Goal: Task Accomplishment & Management: Use online tool/utility

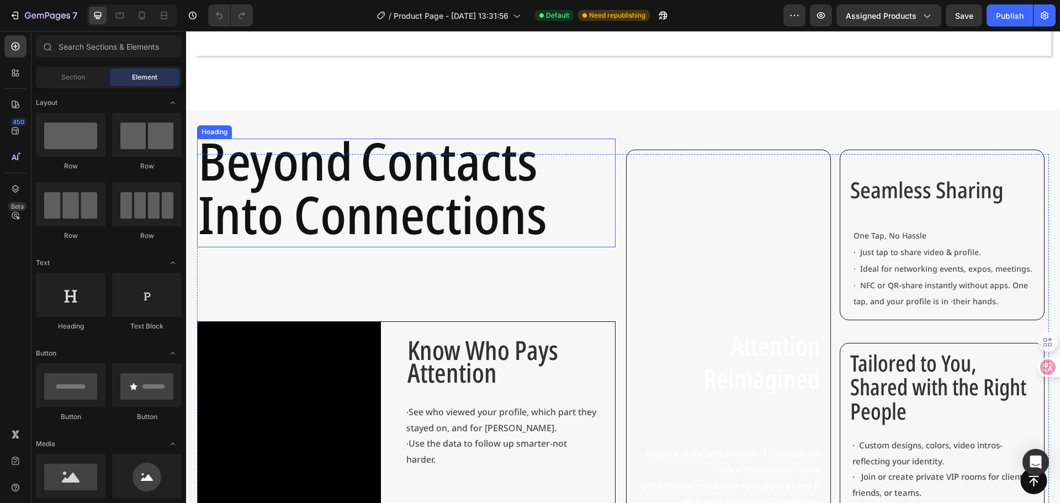
scroll to position [718, 0]
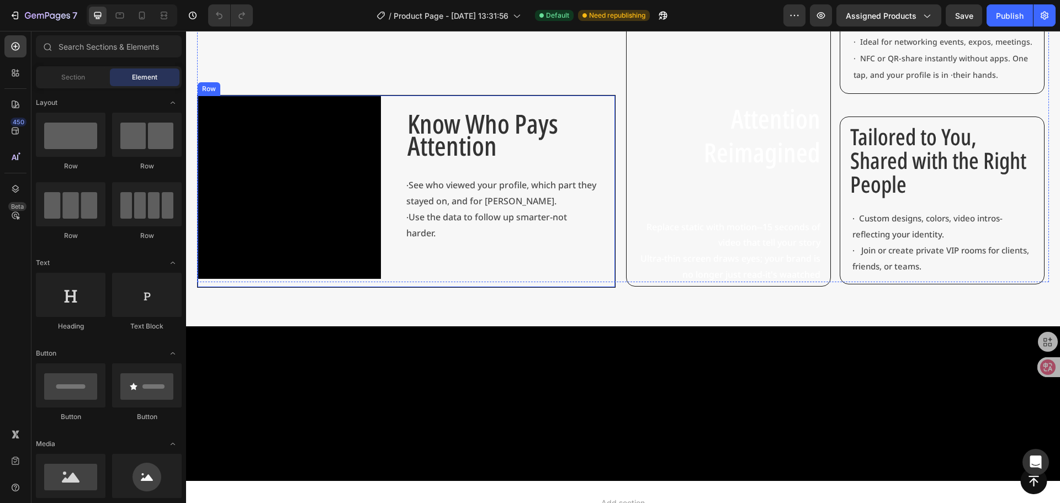
click at [569, 257] on div "Know Who Pays Attention Text Block · See who viewed your profile, which part th…" at bounding box center [510, 192] width 209 height 192
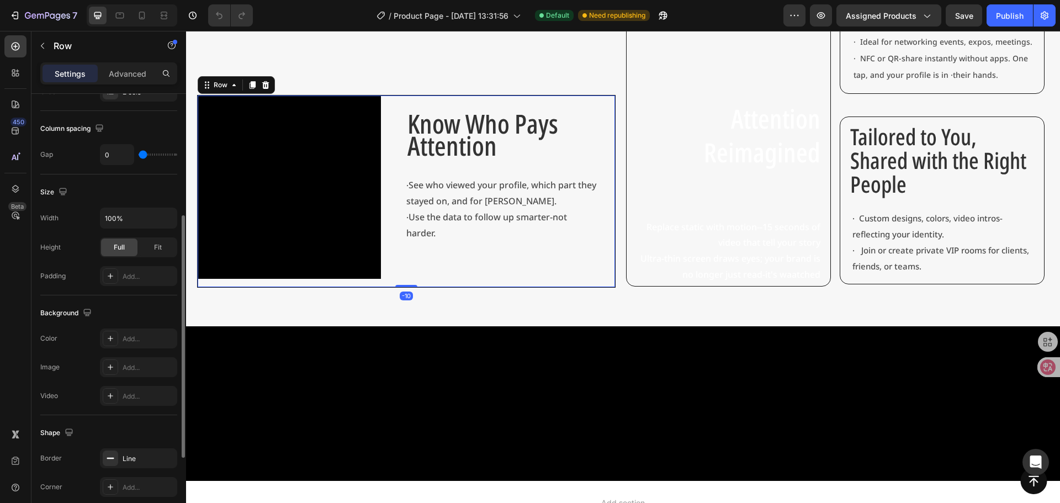
scroll to position [359, 0]
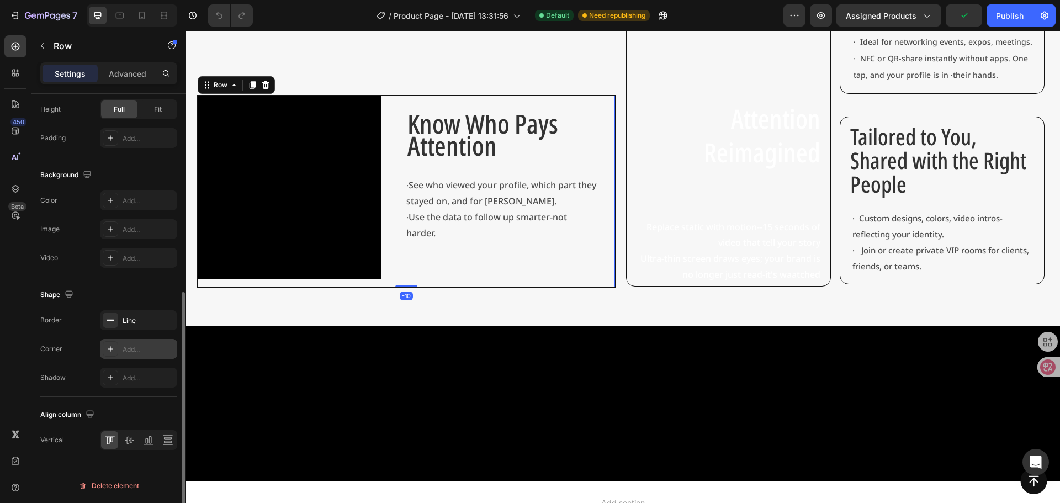
click at [136, 348] on div "Add..." at bounding box center [149, 350] width 52 height 10
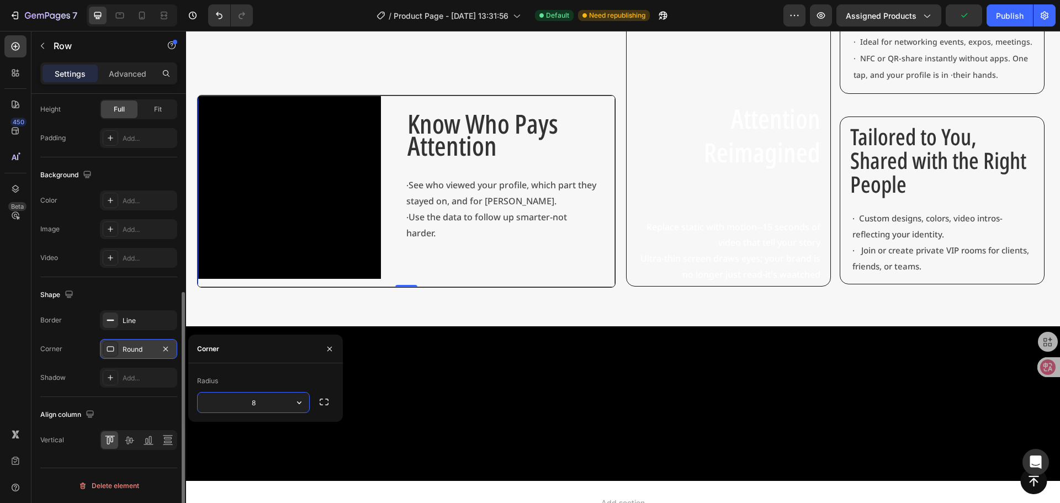
click at [262, 405] on input "8" at bounding box center [254, 403] width 112 height 20
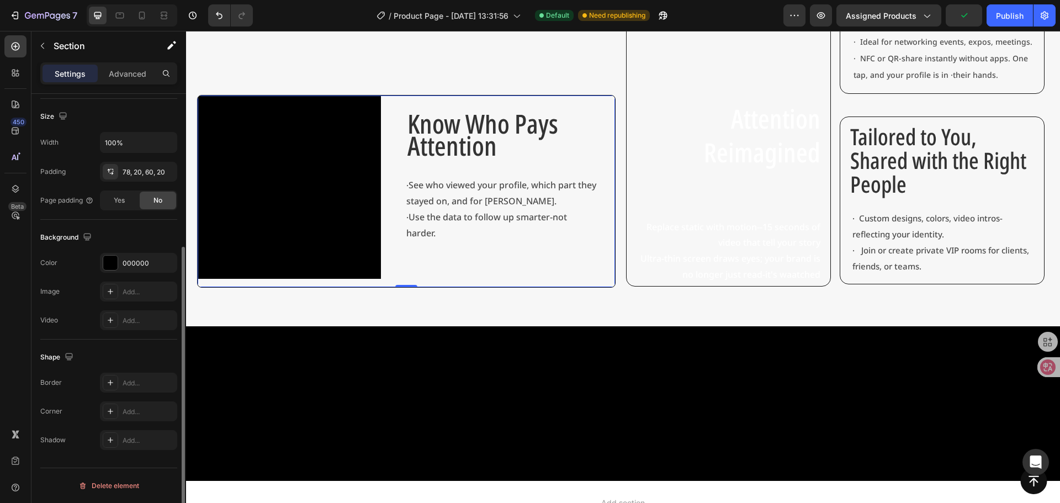
click at [576, 384] on div at bounding box center [623, 403] width 874 height 155
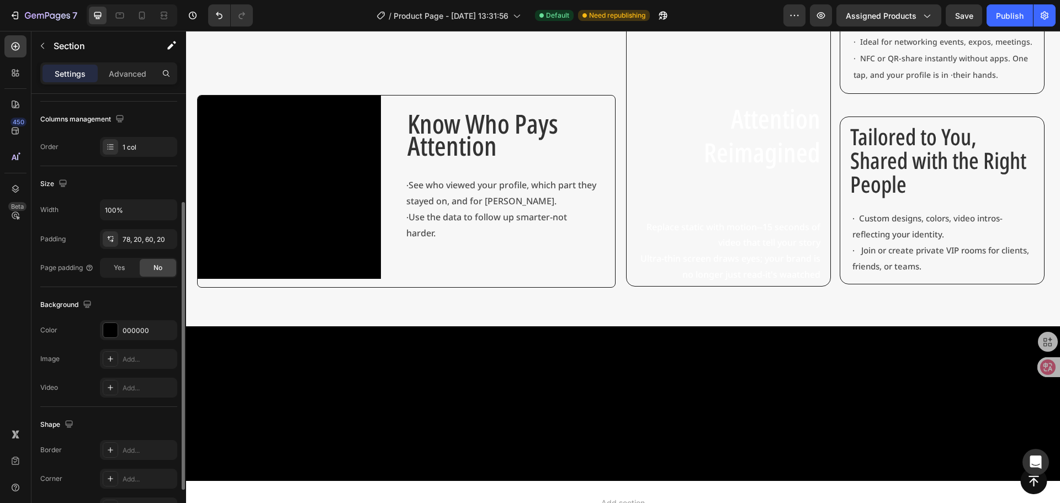
scroll to position [0, 0]
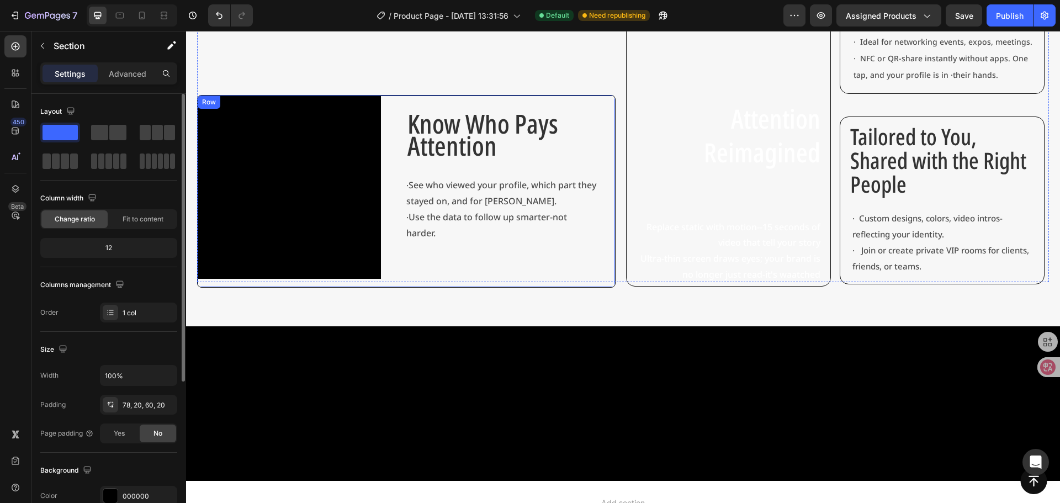
click at [474, 270] on div "Know Who Pays Attention Text Block · See who viewed your profile, which part th…" at bounding box center [510, 192] width 209 height 192
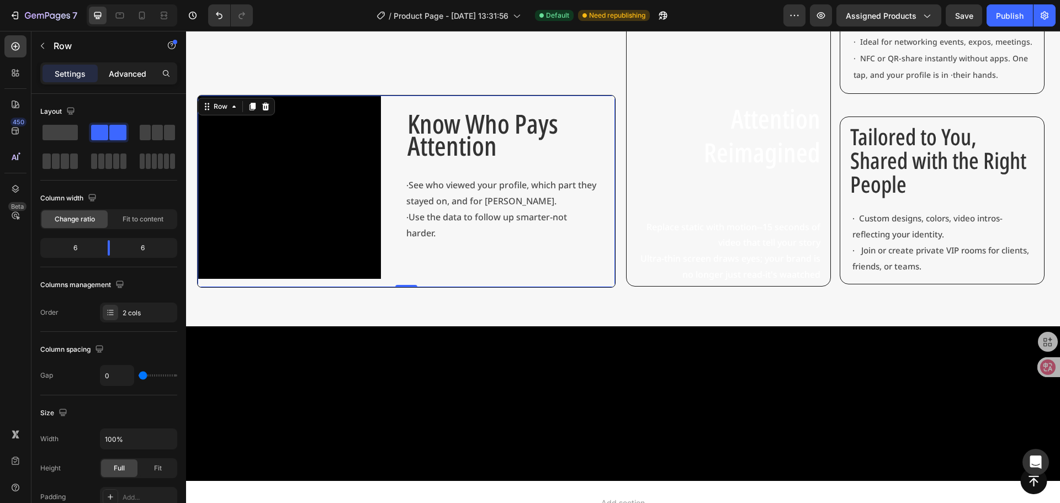
click at [128, 75] on p "Advanced" at bounding box center [128, 74] width 38 height 12
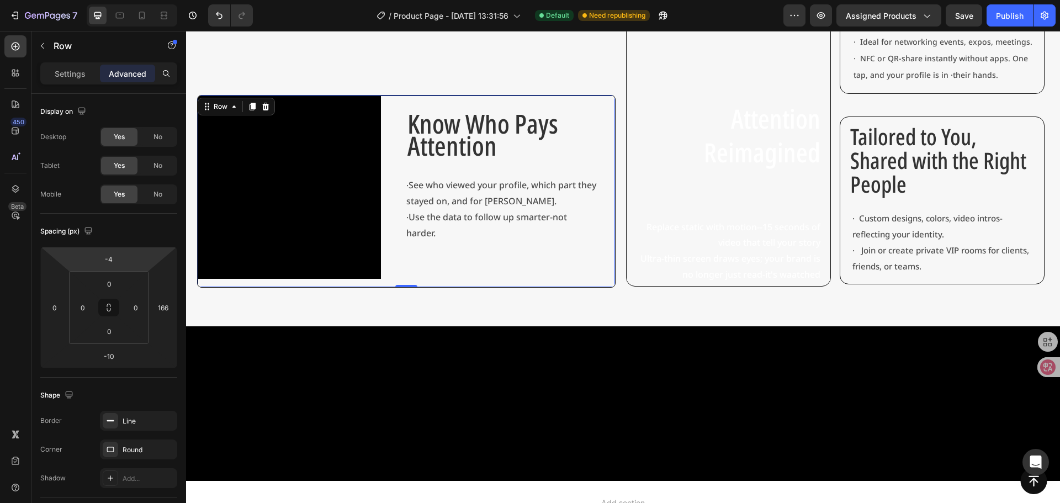
type input "-6"
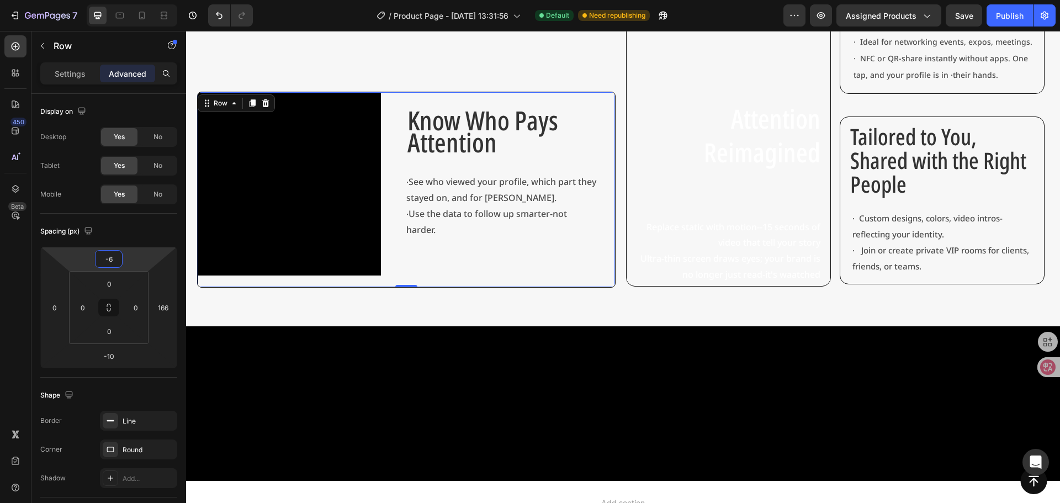
click at [145, 0] on html "7 Version history / Product Page - Sep 19, 13:31:56 Default Need republishing P…" at bounding box center [530, 0] width 1060 height 0
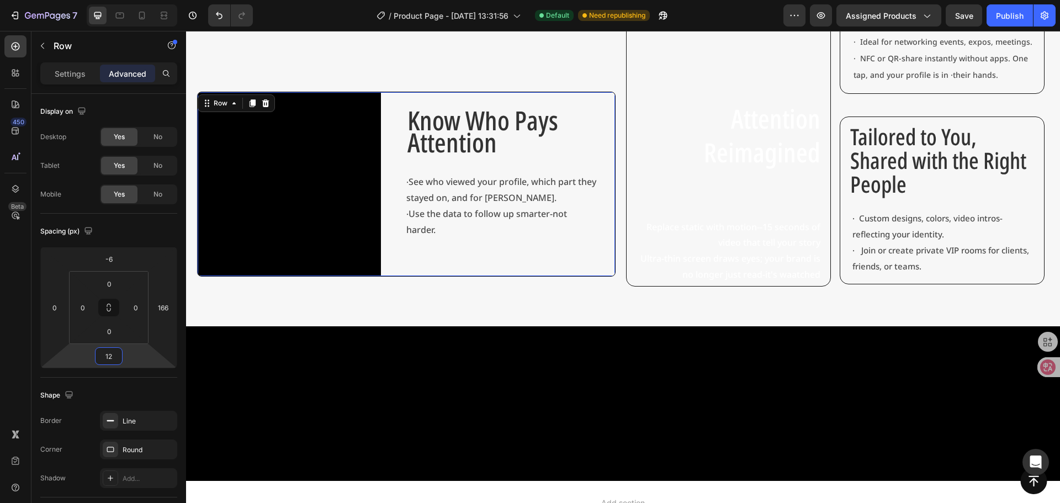
type input "14"
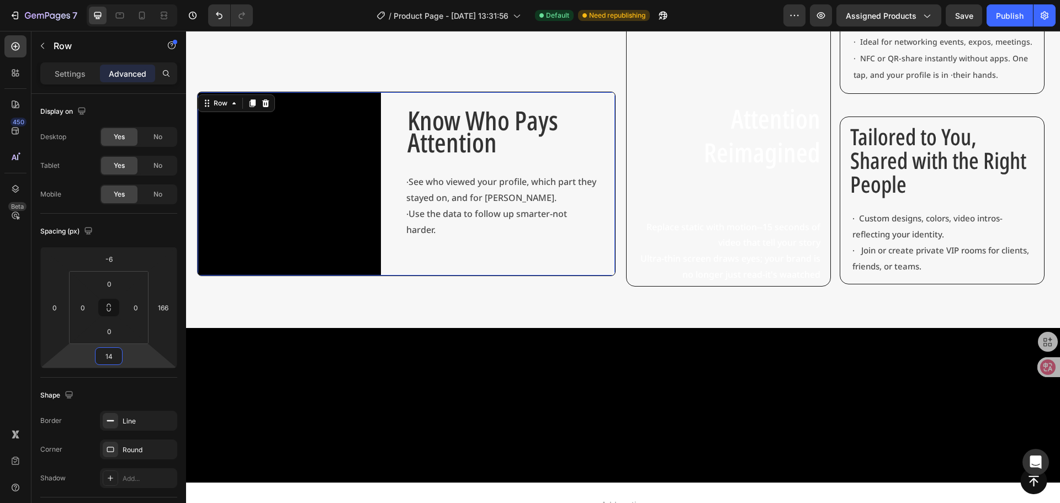
drag, startPoint x: 132, startPoint y: 356, endPoint x: 133, endPoint y: 349, distance: 6.7
click at [133, 0] on html "7 Version history / Product Page - Sep 19, 13:31:56 Default Need republishing P…" at bounding box center [530, 0] width 1060 height 0
click at [142, 0] on html "7 Version history / Product Page - Sep 19, 13:31:56 Default Need republishing P…" at bounding box center [530, 0] width 1060 height 0
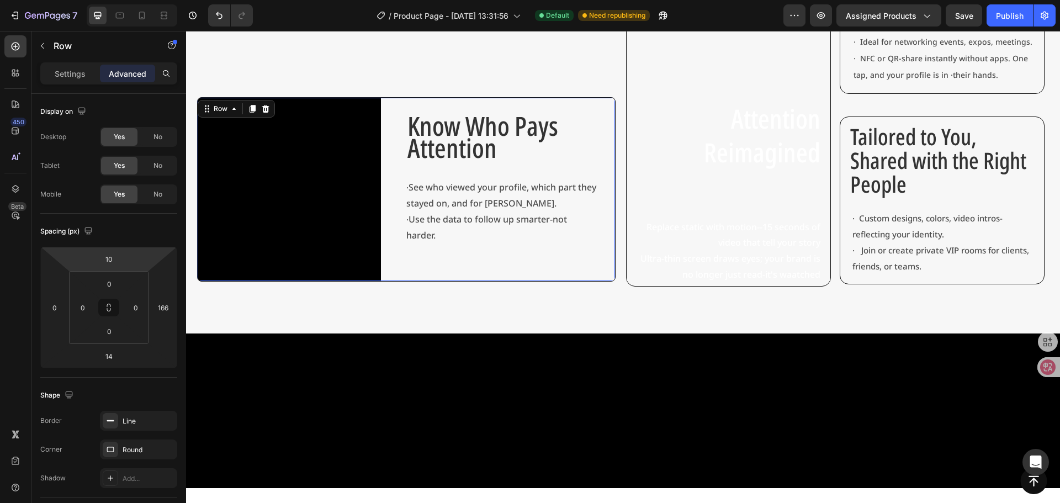
type input "12"
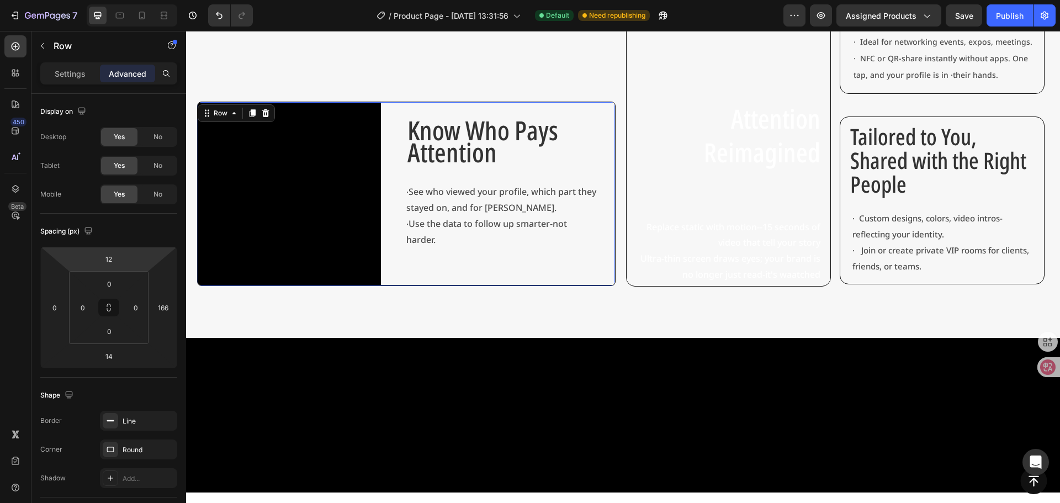
click at [145, 0] on html "7 Version history / Product Page - Sep 19, 13:31:56 Default Need republishing P…" at bounding box center [530, 0] width 1060 height 0
click at [145, 246] on div "Spacing (px) 12 0 14 166 0 0 0 0" at bounding box center [108, 296] width 137 height 164
click at [700, 357] on div at bounding box center [623, 415] width 874 height 155
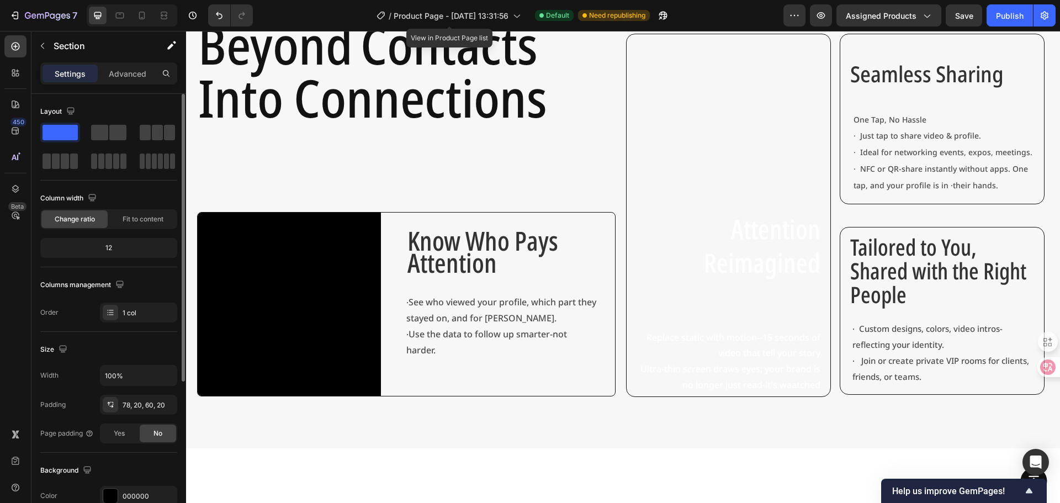
scroll to position [221, 0]
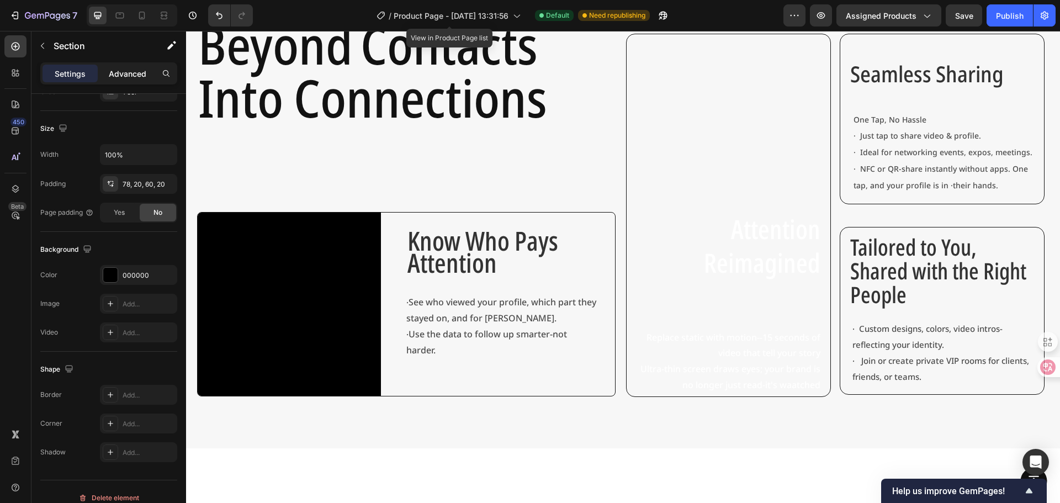
click at [120, 72] on p "Advanced" at bounding box center [128, 74] width 38 height 12
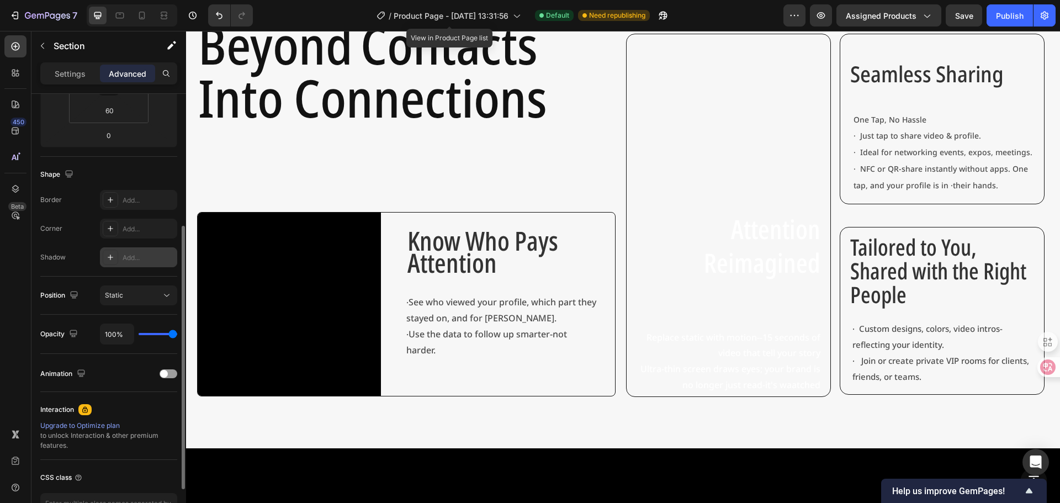
scroll to position [296, 0]
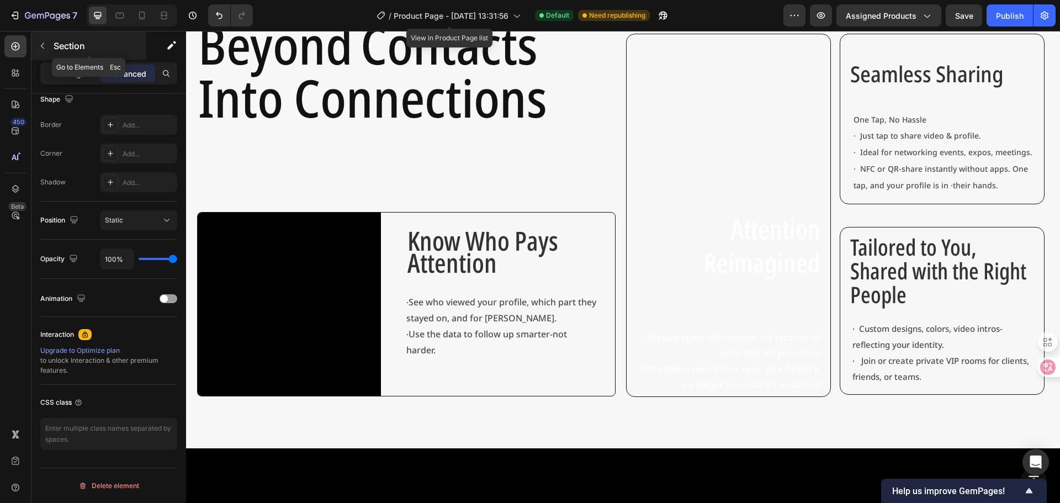
click at [56, 50] on p "Section" at bounding box center [99, 45] width 91 height 13
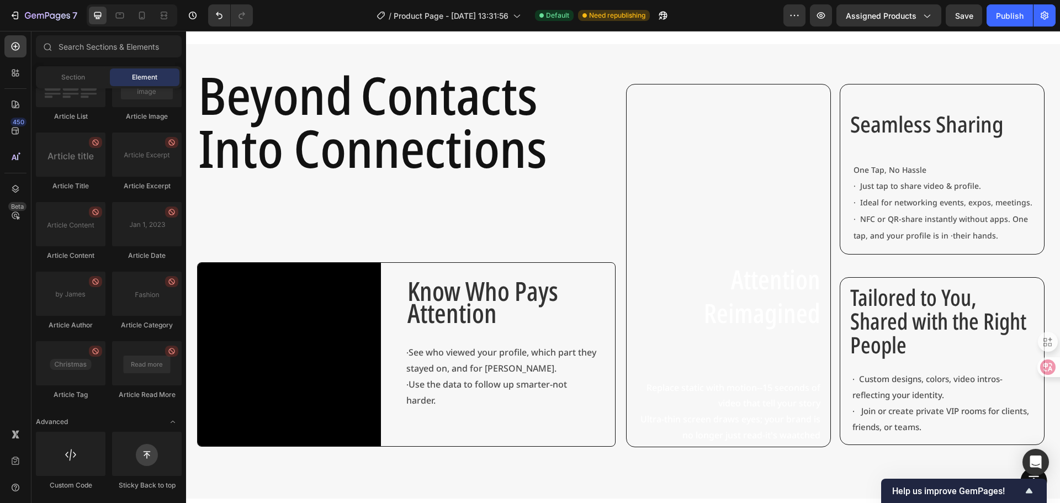
scroll to position [442, 0]
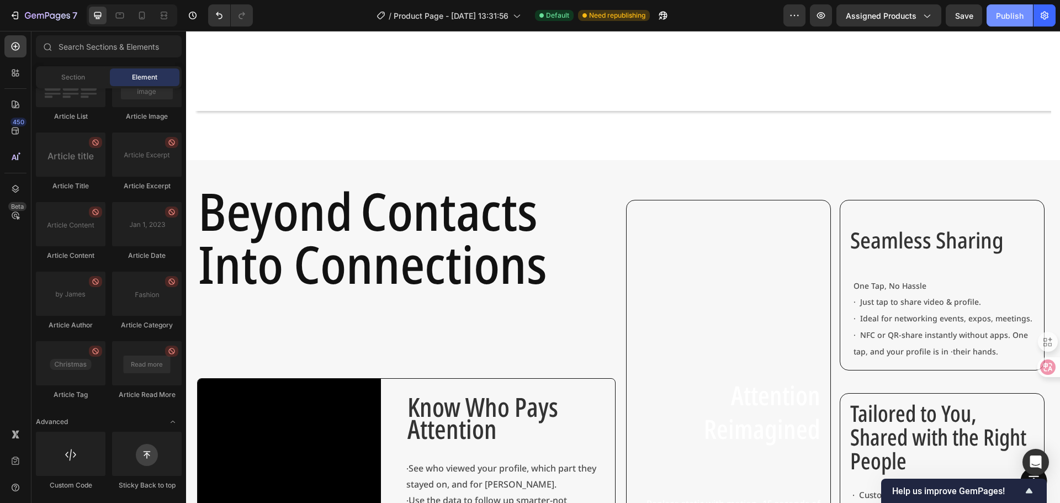
click at [1003, 19] on div "Publish" at bounding box center [1010, 16] width 28 height 12
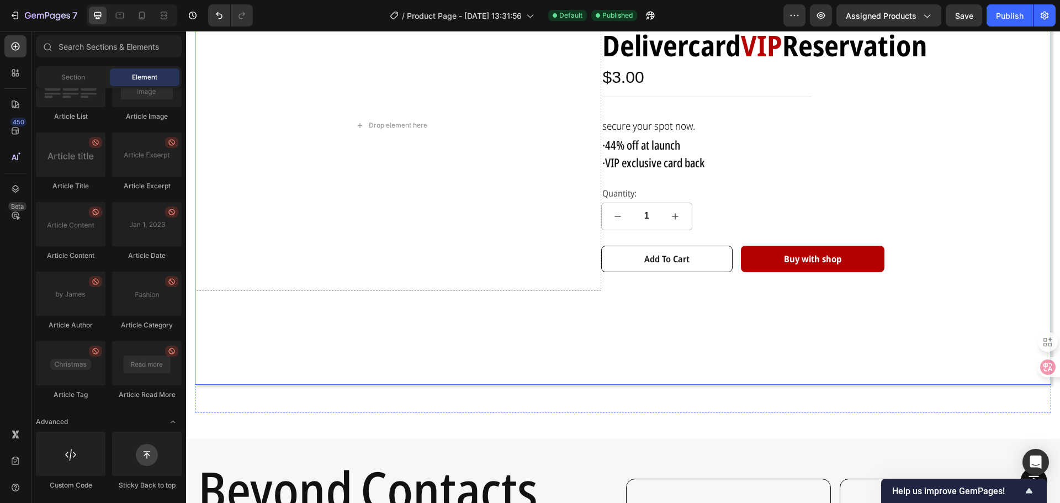
scroll to position [166, 0]
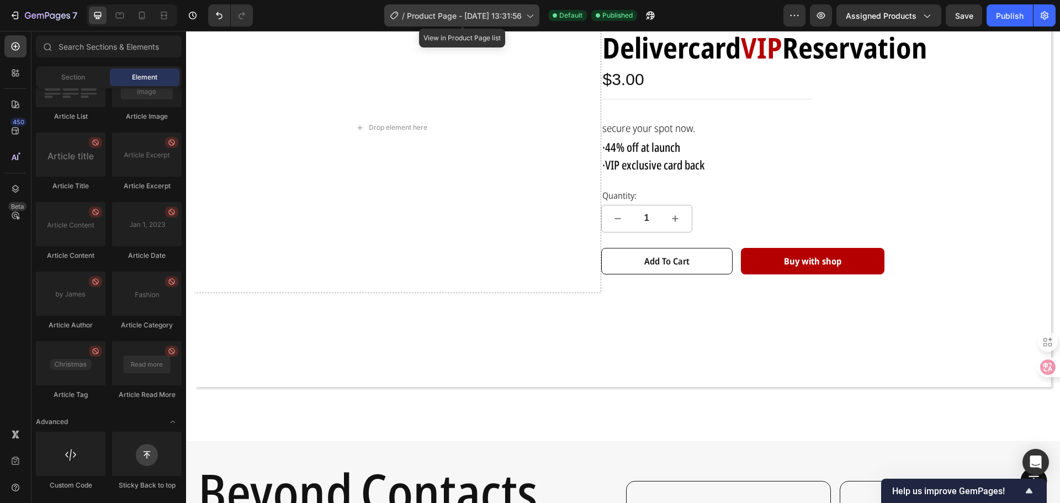
click at [530, 19] on icon at bounding box center [529, 15] width 11 height 11
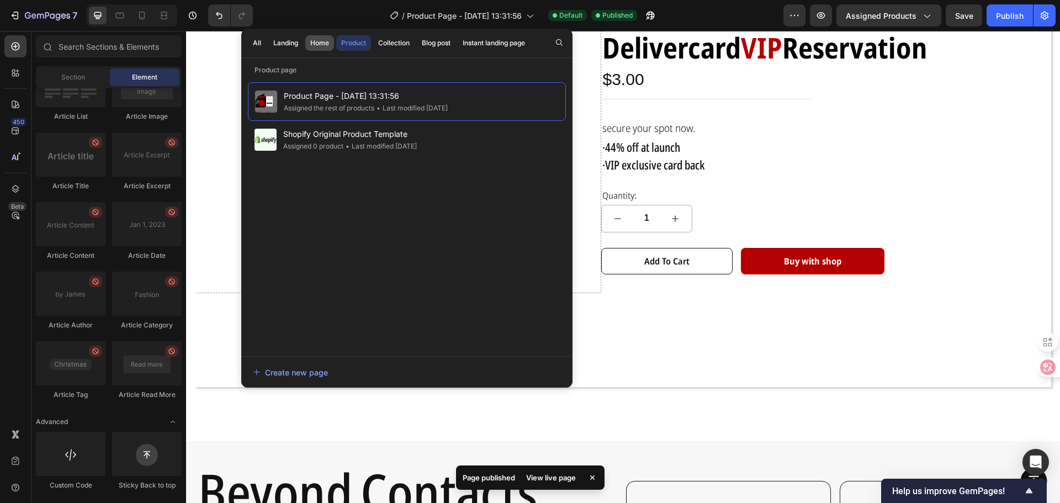
click at [314, 40] on div "Home" at bounding box center [319, 43] width 19 height 10
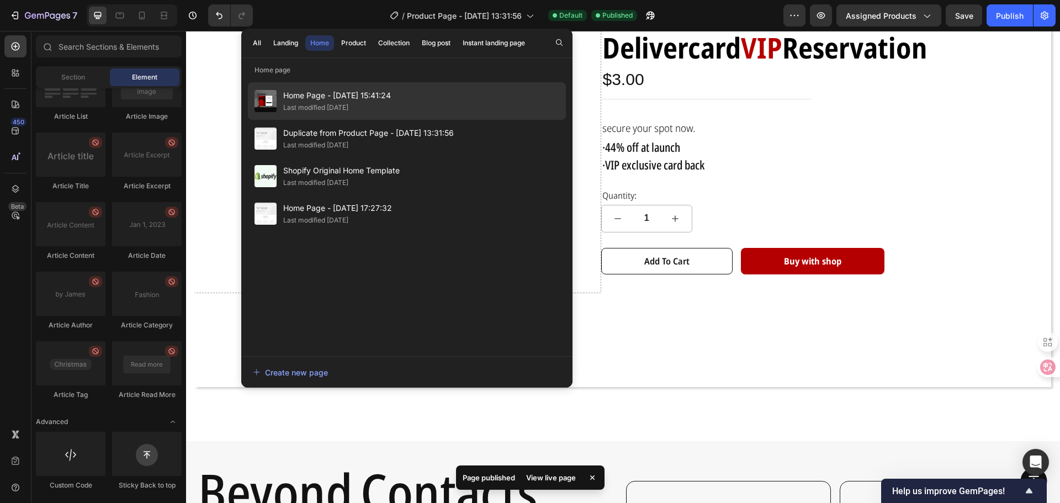
click at [412, 104] on div "Home Page - Sep 17, 15:41:24 Last modified 2 days ago" at bounding box center [407, 101] width 318 height 38
